Goal: Obtain resource: Download file/media

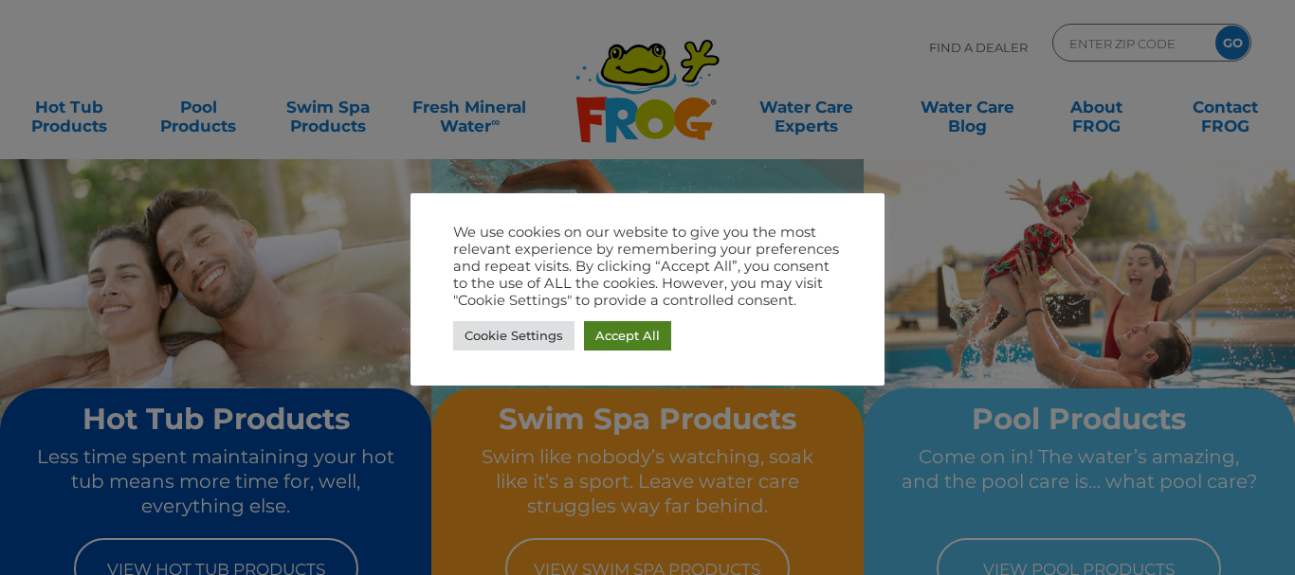
click at [633, 332] on link "Accept All" at bounding box center [627, 335] width 87 height 29
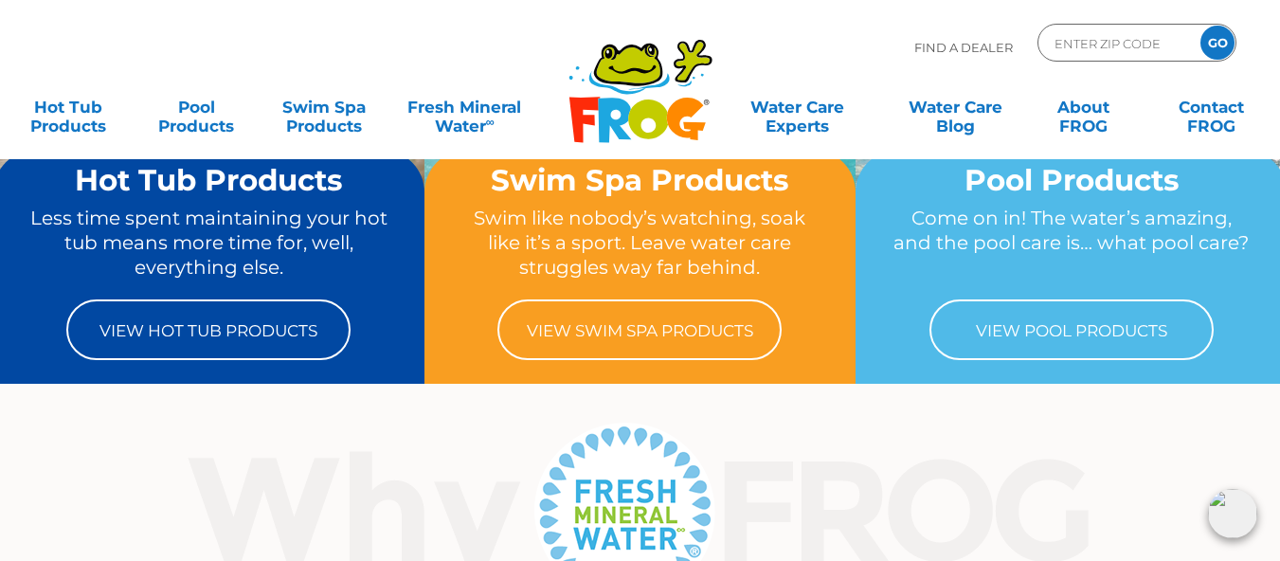
scroll to position [152, 0]
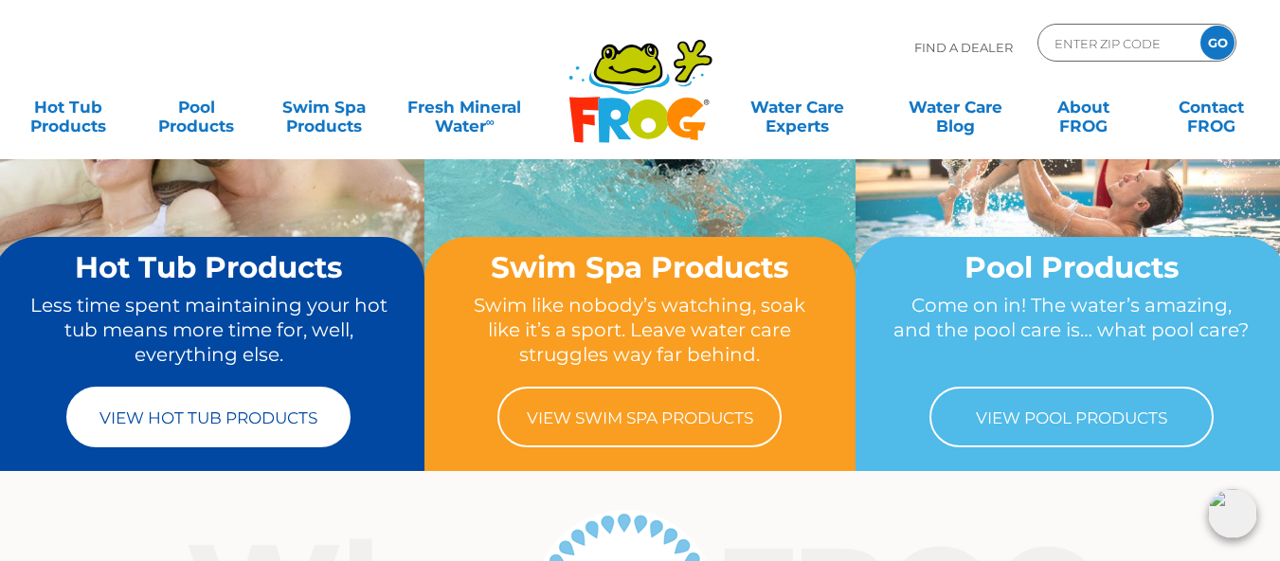
click at [151, 413] on link "View Hot Tub Products" at bounding box center [208, 417] width 284 height 61
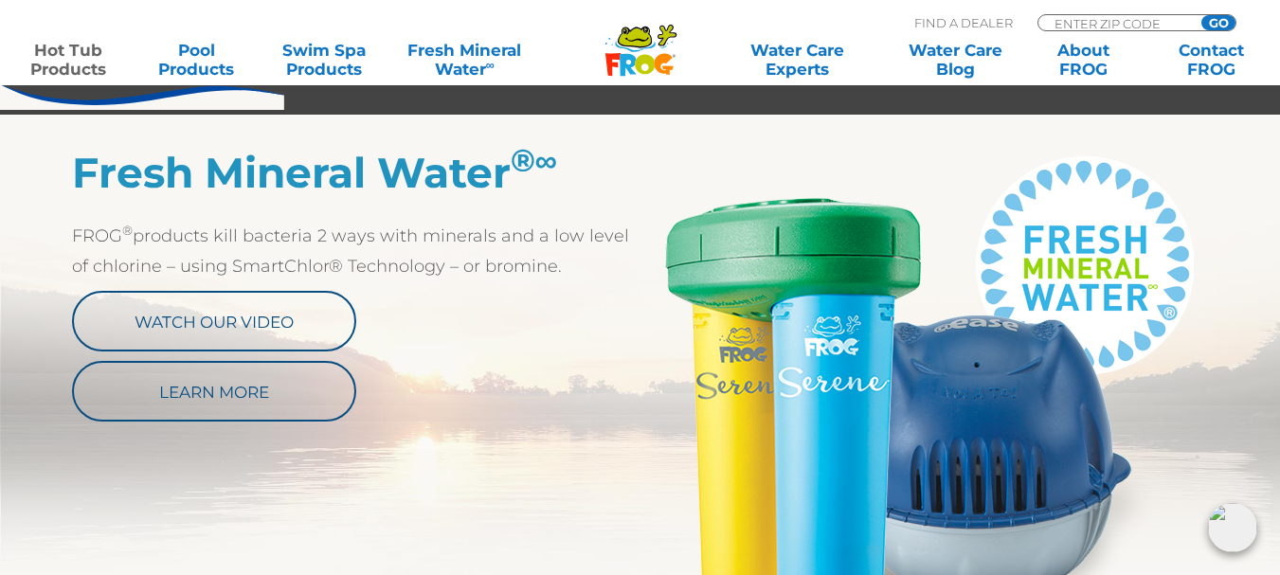
scroll to position [976, 0]
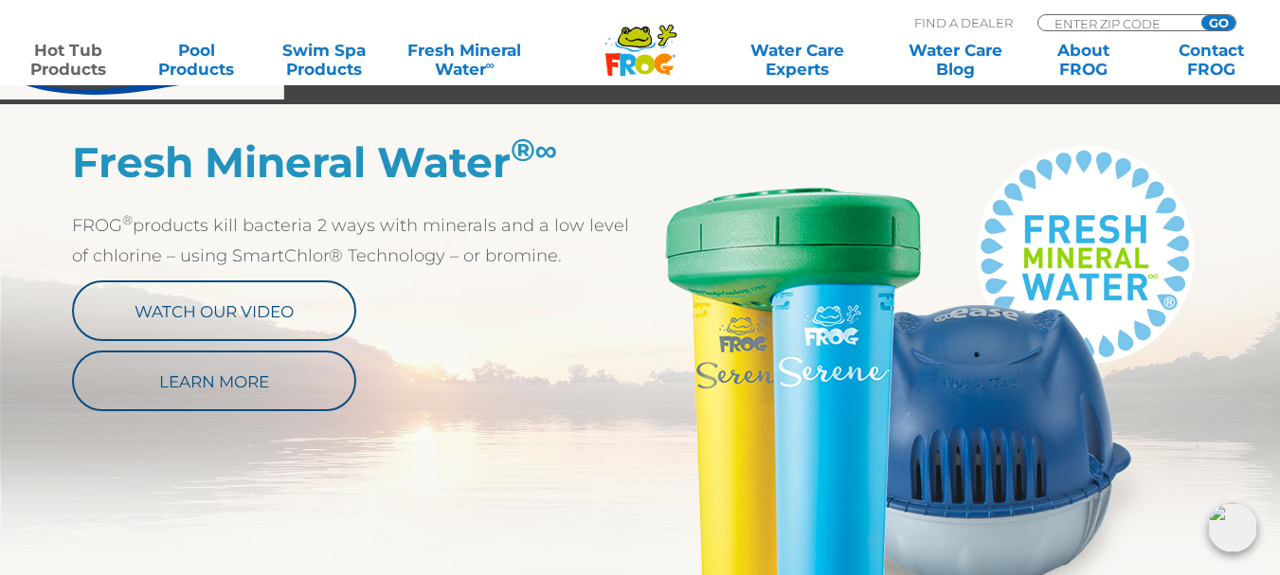
drag, startPoint x: 1285, startPoint y: 29, endPoint x: 1294, endPoint y: 113, distance: 83.8
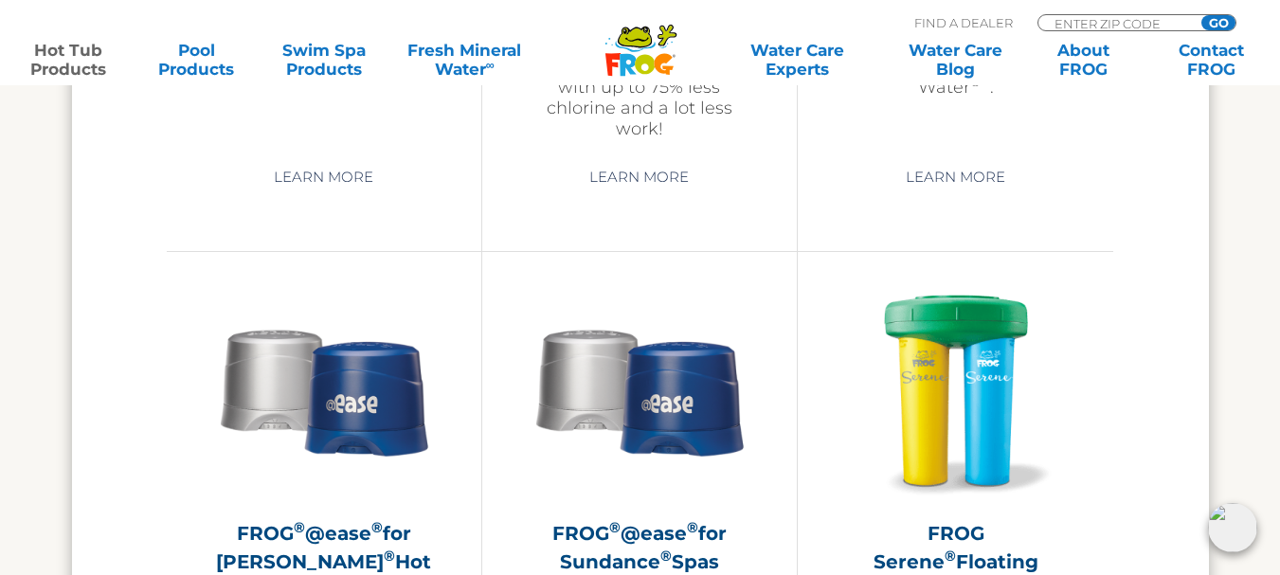
scroll to position [3260, 0]
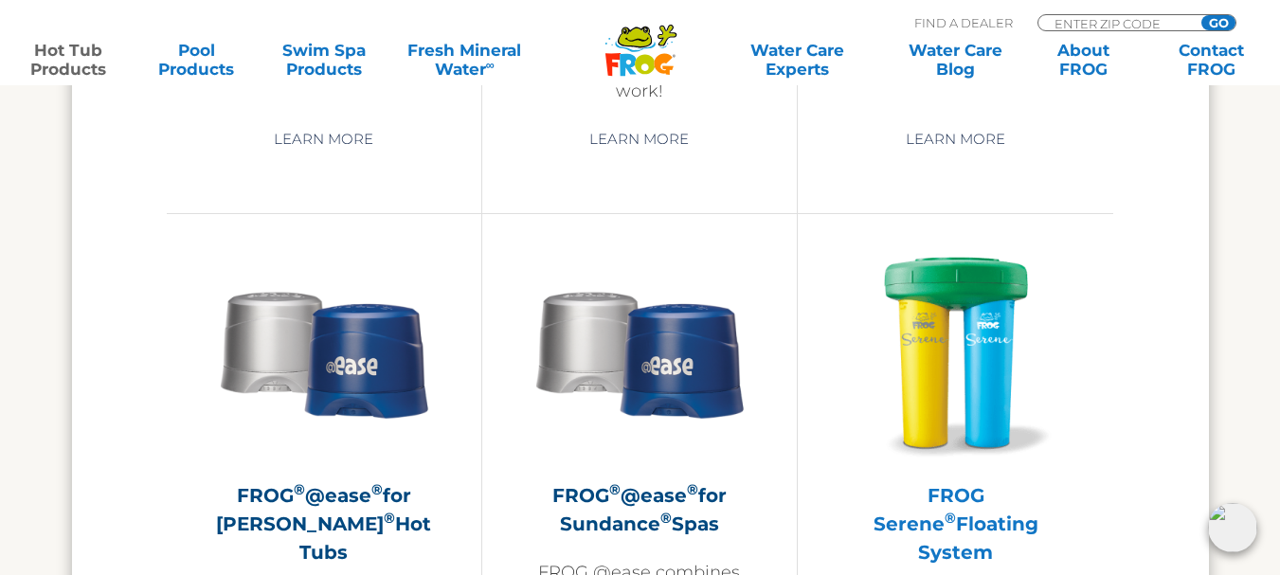
click at [938, 510] on h2 "FROG Serene ® Floating System" at bounding box center [955, 523] width 221 height 85
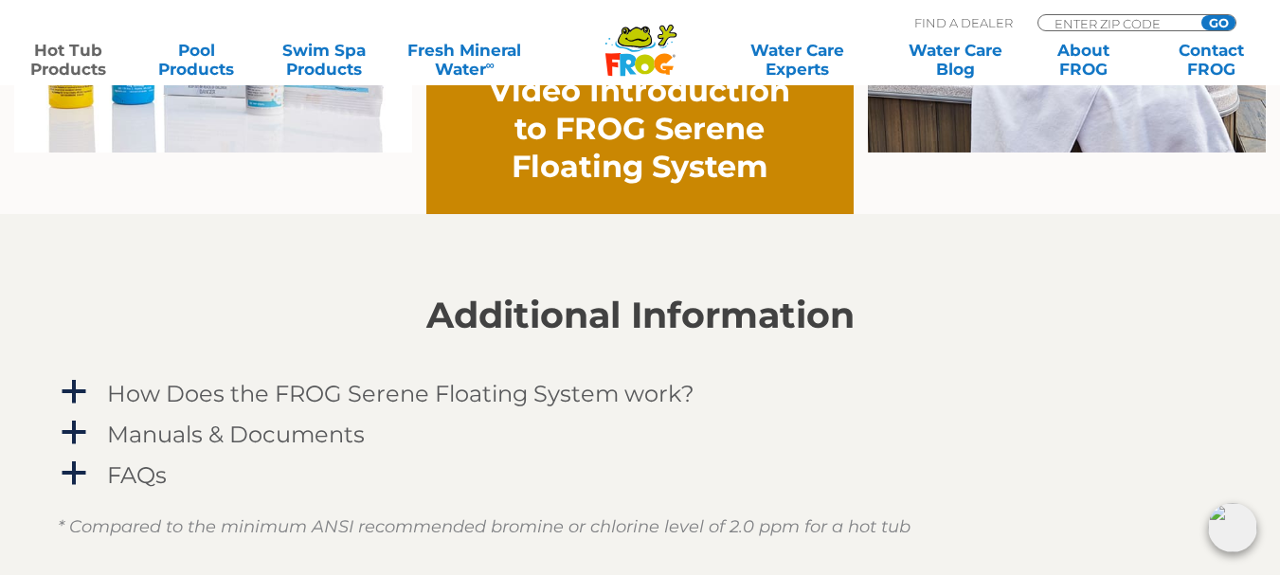
scroll to position [1530, 0]
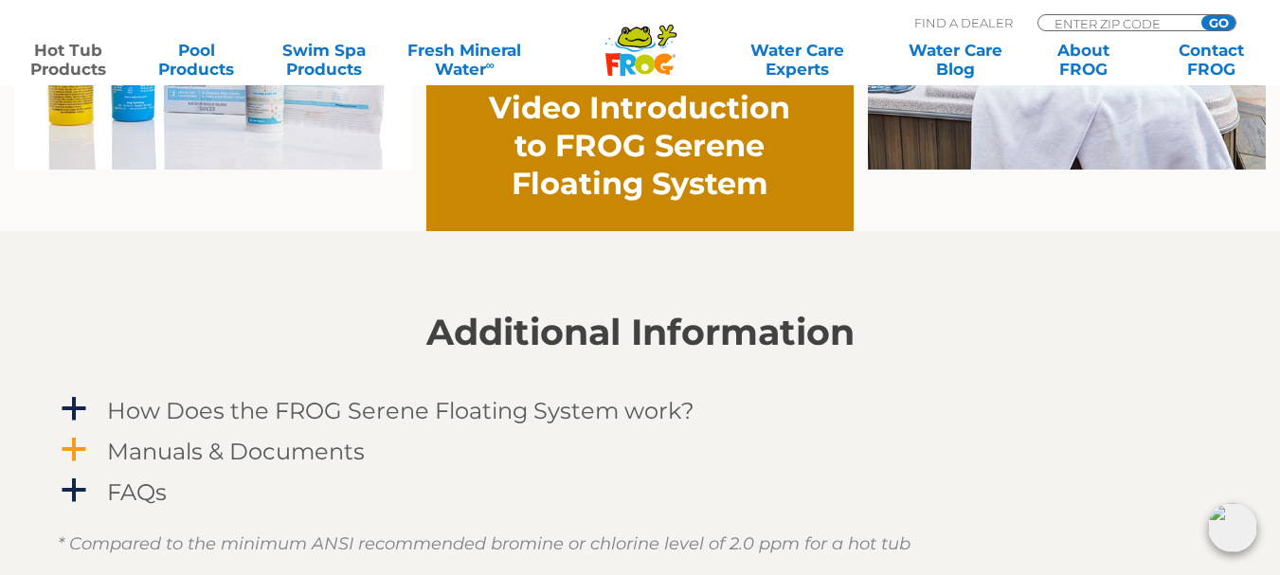
click at [75, 442] on span "a" at bounding box center [74, 450] width 28 height 28
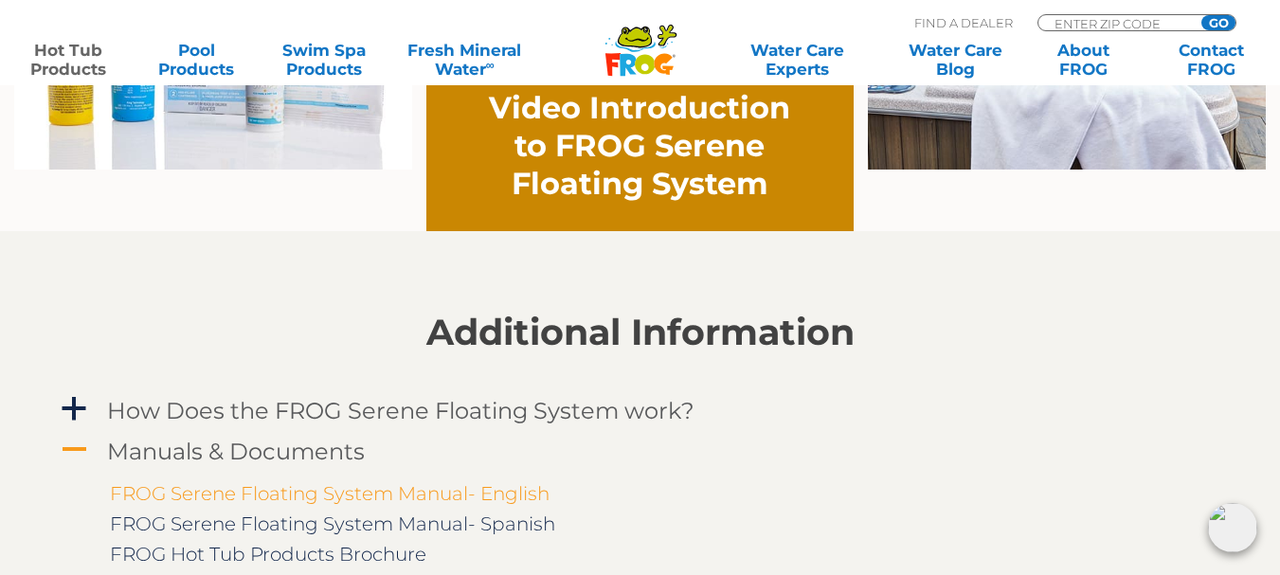
click at [317, 491] on link "FROG Serene Floating System Manual- English" at bounding box center [330, 493] width 440 height 23
